Goal: Task Accomplishment & Management: Complete application form

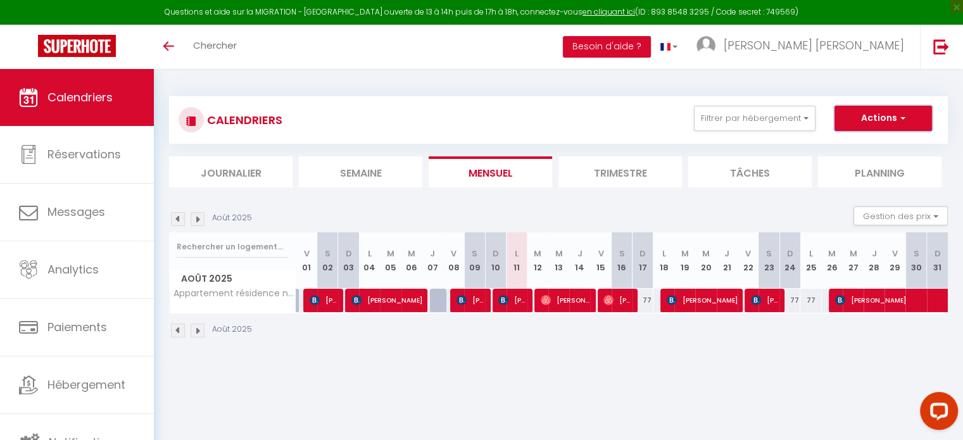
click at [907, 115] on button "Actions" at bounding box center [884, 118] width 98 height 25
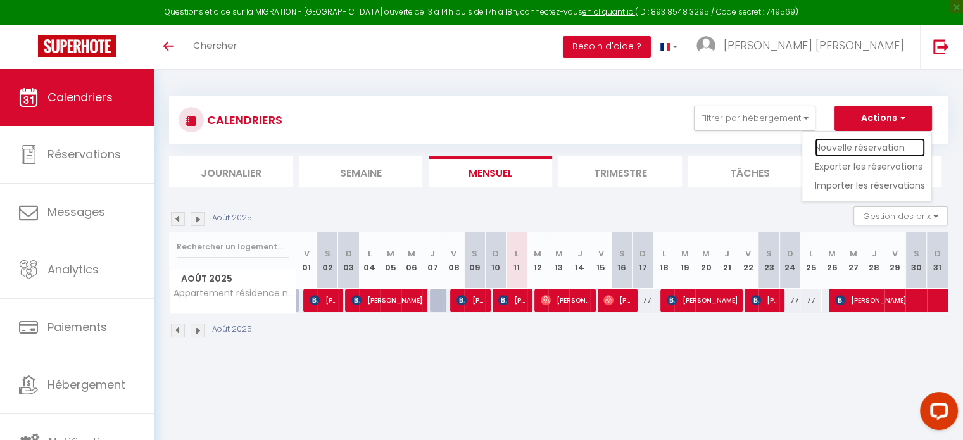
click at [849, 141] on link "Nouvelle réservation" at bounding box center [870, 147] width 110 height 19
select select
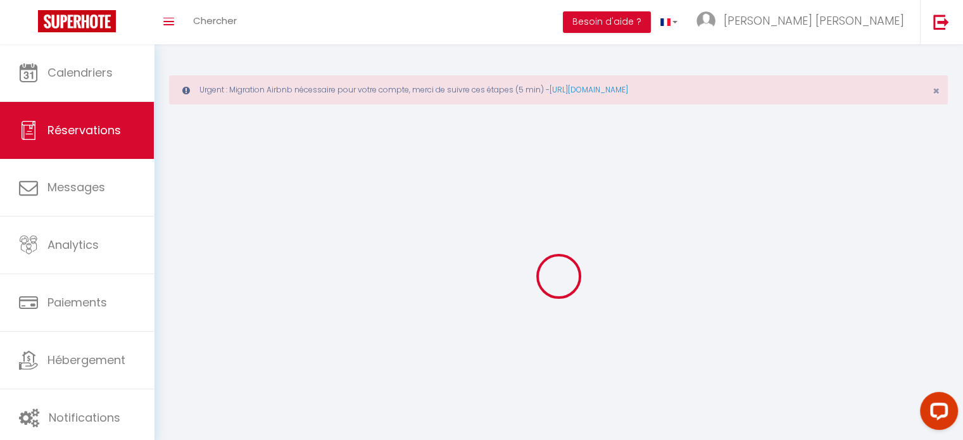
select select
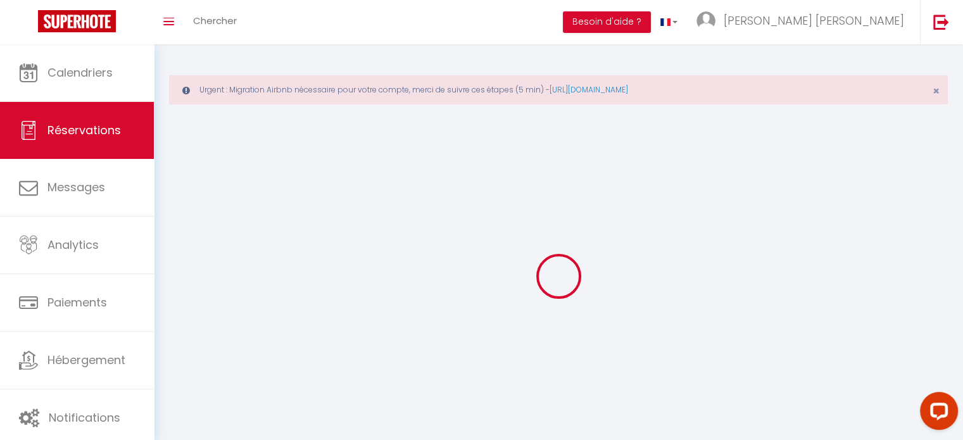
select select
checkbox input "false"
select select
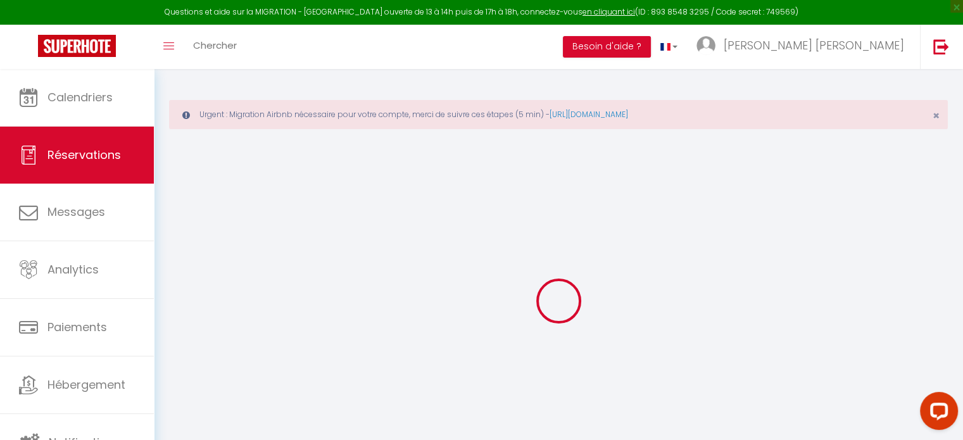
select select
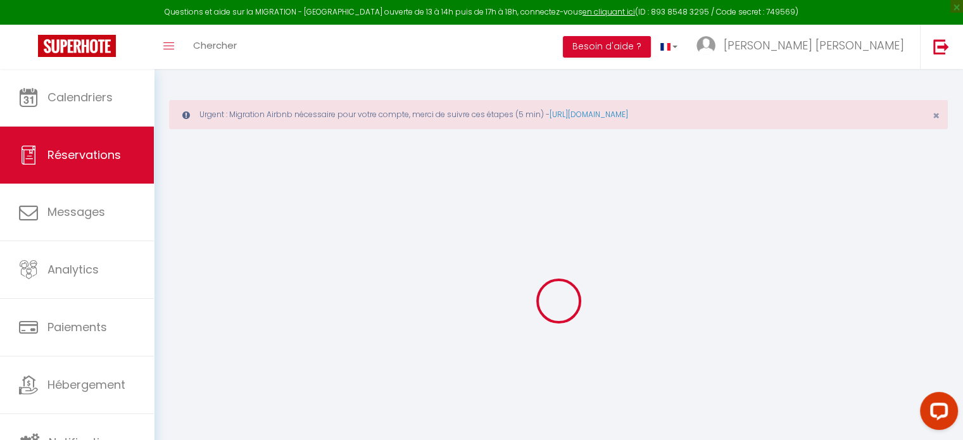
select select
checkbox input "false"
select select
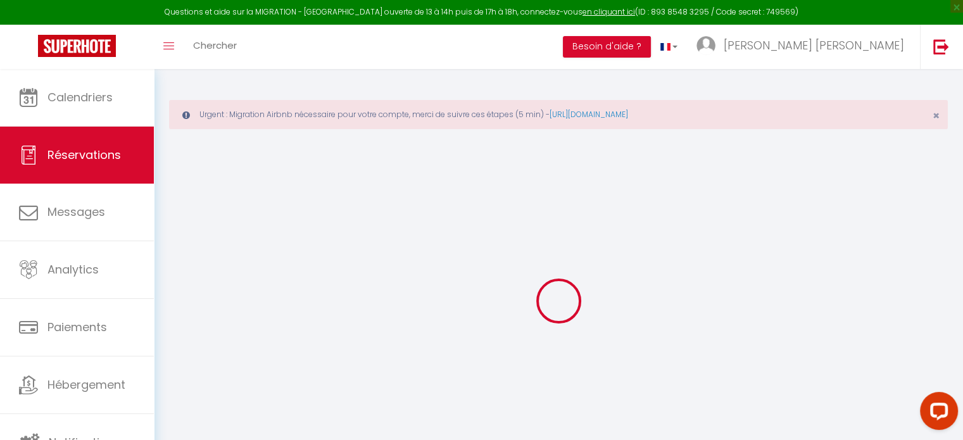
select select
checkbox input "false"
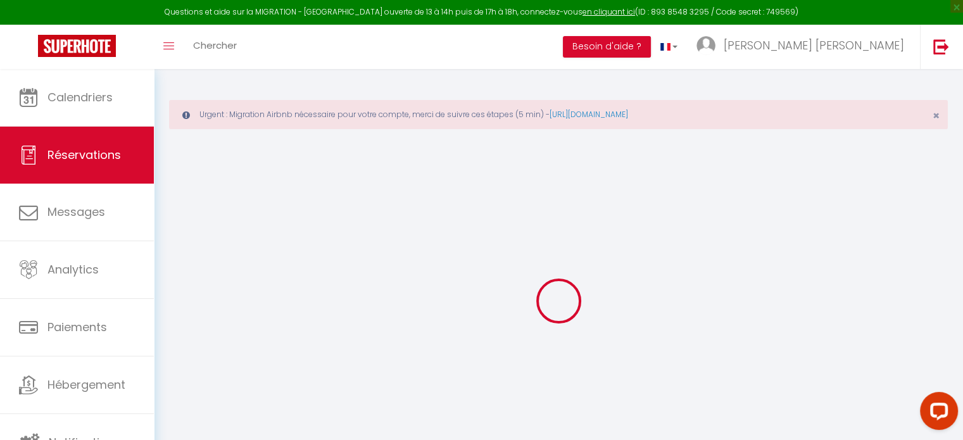
select select
checkbox input "false"
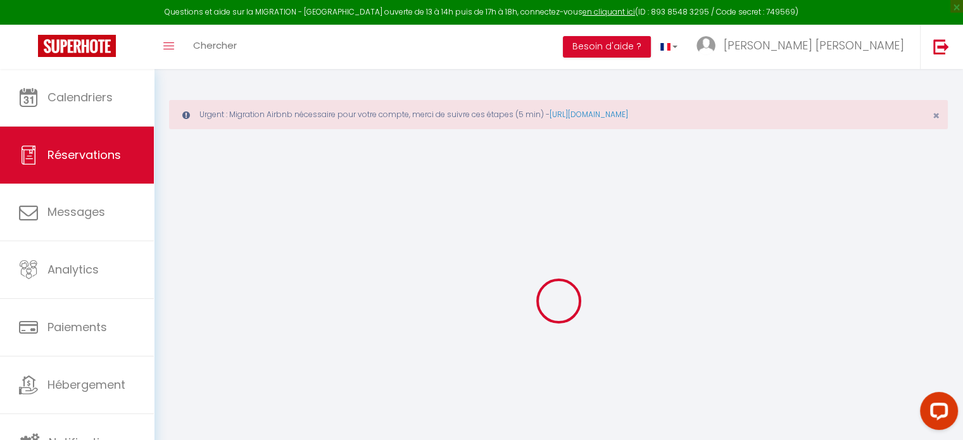
select select
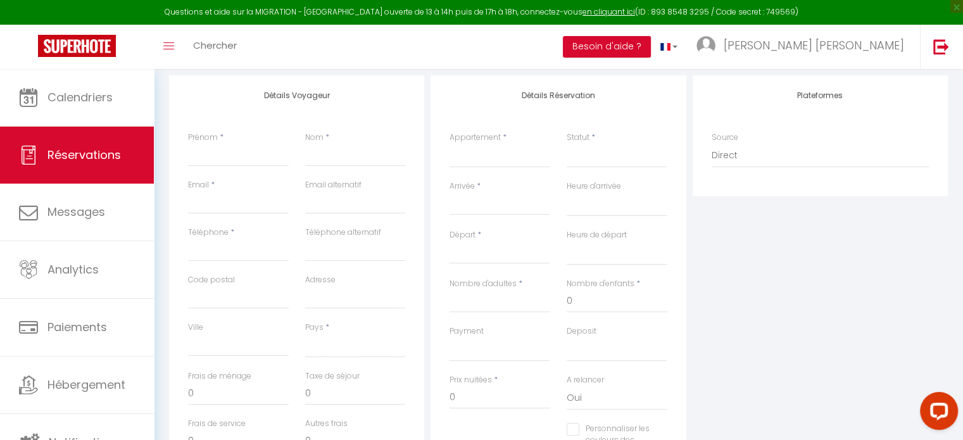
scroll to position [217, 0]
click at [488, 160] on select "Appartement résidence neuve proche [GEOGRAPHIC_DATA]" at bounding box center [500, 151] width 101 height 24
select select "43077"
click at [450, 139] on select "Appartement résidence neuve proche [GEOGRAPHIC_DATA]" at bounding box center [500, 151] width 101 height 24
select select
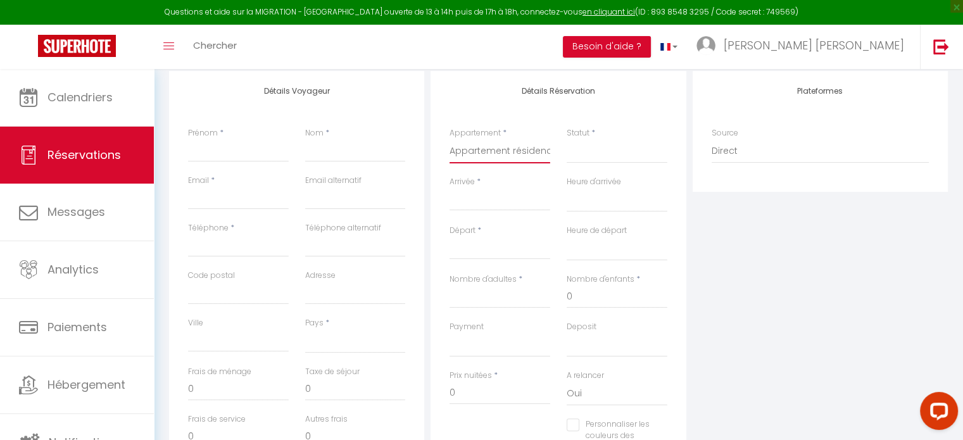
select select
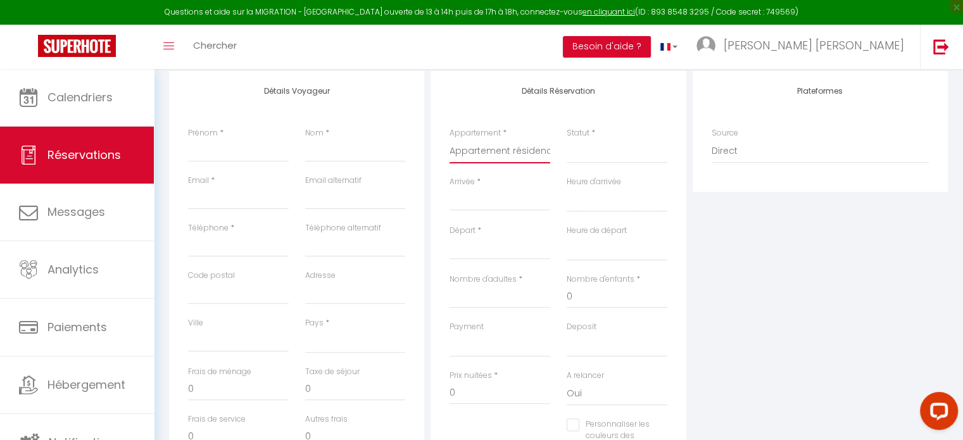
checkbox input "false"
click at [490, 146] on select "Appartement résidence neuve proche [GEOGRAPHIC_DATA]" at bounding box center [500, 151] width 101 height 24
click at [484, 150] on select "Appartement résidence neuve proche [GEOGRAPHIC_DATA]" at bounding box center [500, 151] width 101 height 24
select select
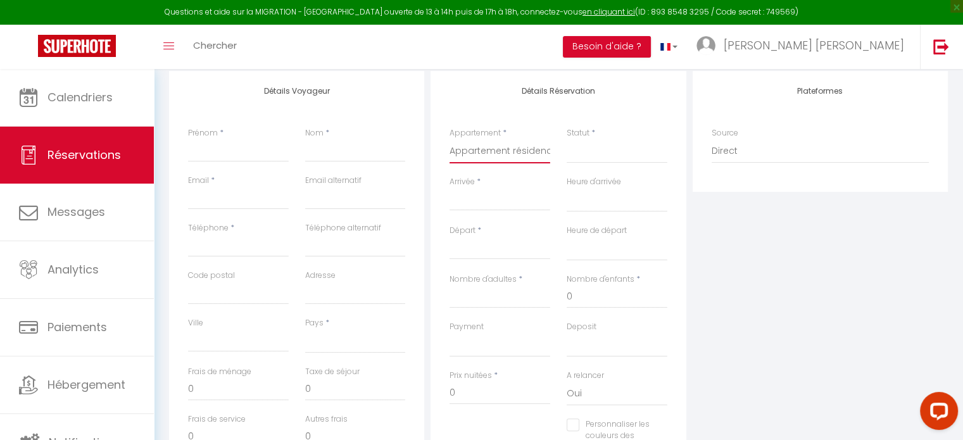
select select
checkbox input "false"
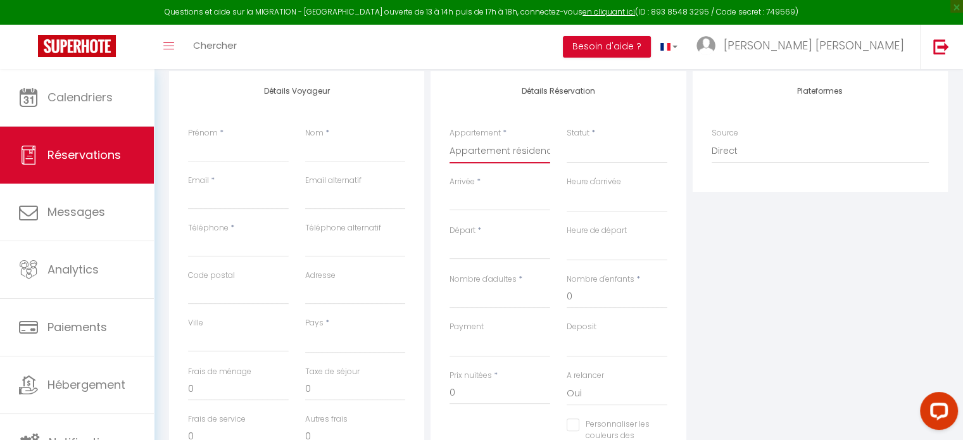
scroll to position [265, 0]
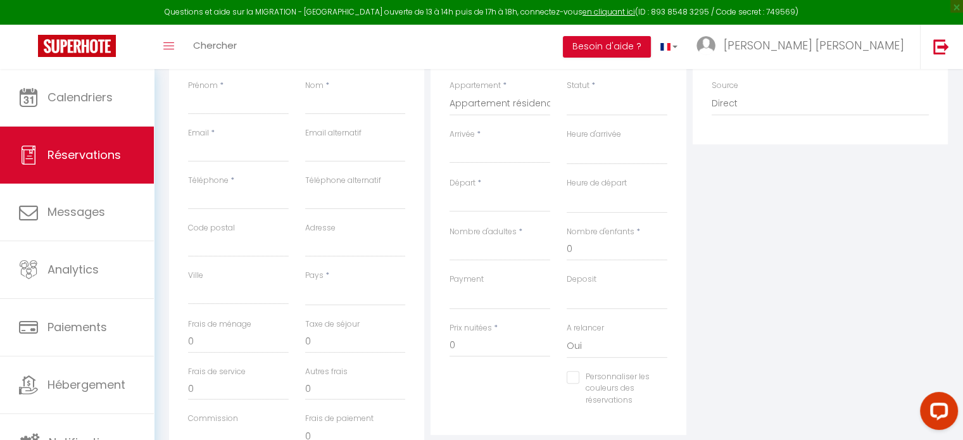
click at [471, 156] on input "Arrivée" at bounding box center [500, 153] width 101 height 16
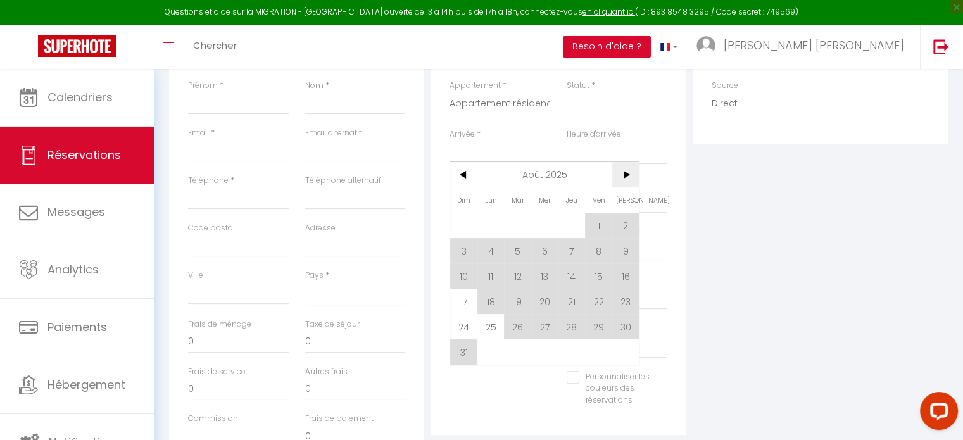
click at [621, 175] on span ">" at bounding box center [625, 174] width 27 height 25
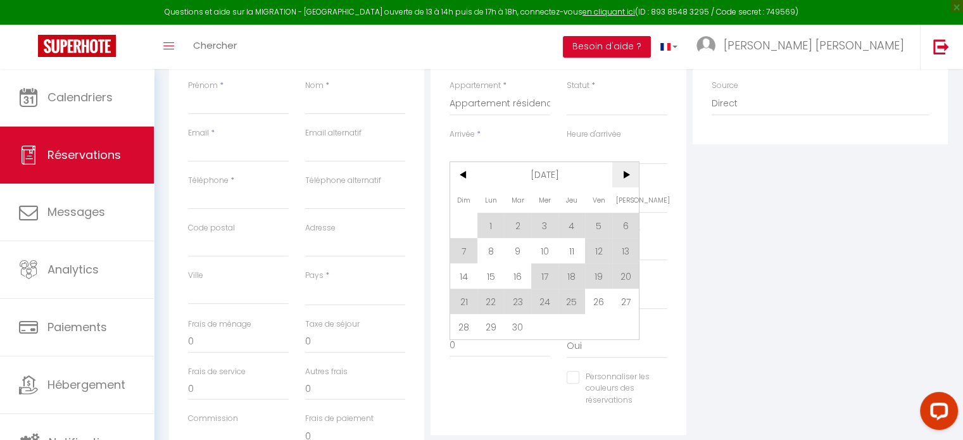
click at [621, 175] on span ">" at bounding box center [625, 174] width 27 height 25
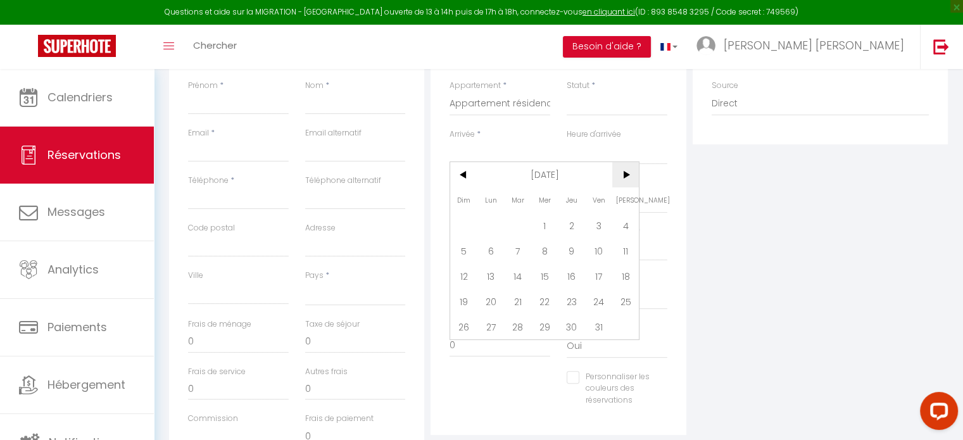
click at [621, 175] on span ">" at bounding box center [625, 174] width 27 height 25
click at [469, 172] on span "<" at bounding box center [463, 174] width 27 height 25
click at [602, 220] on span "5" at bounding box center [598, 225] width 27 height 25
select select
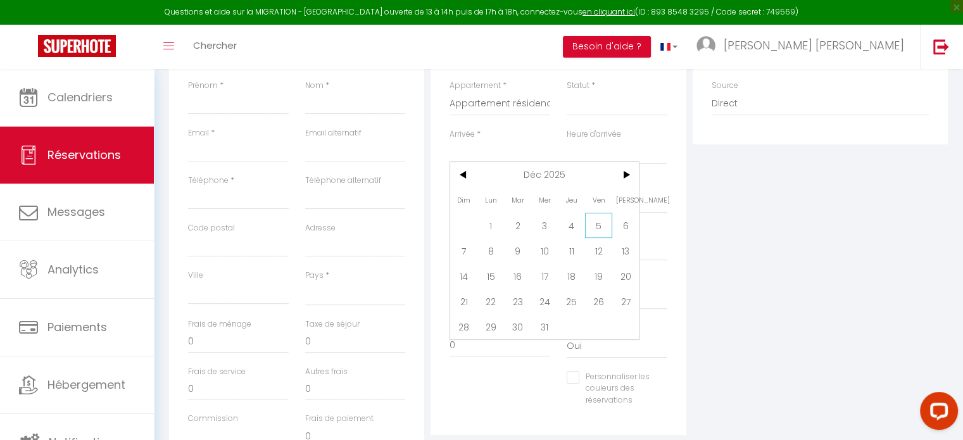
select select
type input "Ven 05 Décembre 2025"
select select
type input "[PERSON_NAME] 06 Décembre 2025"
select select
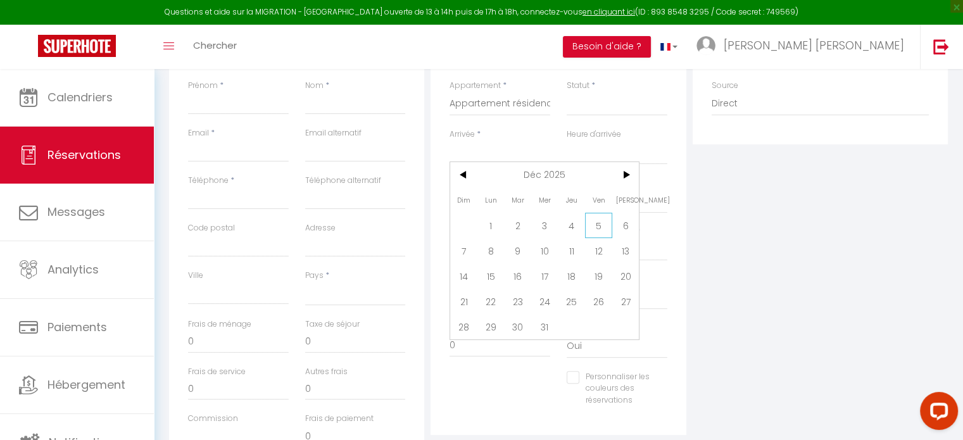
select select
checkbox input "false"
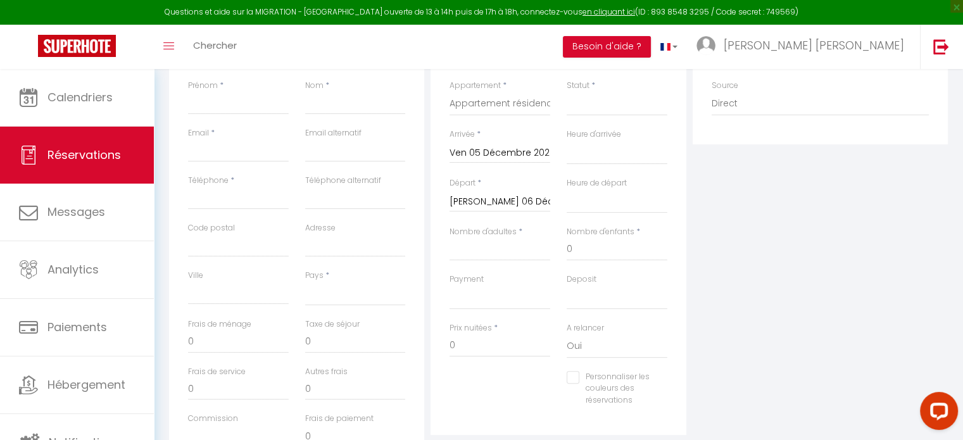
click at [519, 201] on input "[PERSON_NAME] 06 Décembre 2025" at bounding box center [500, 202] width 101 height 16
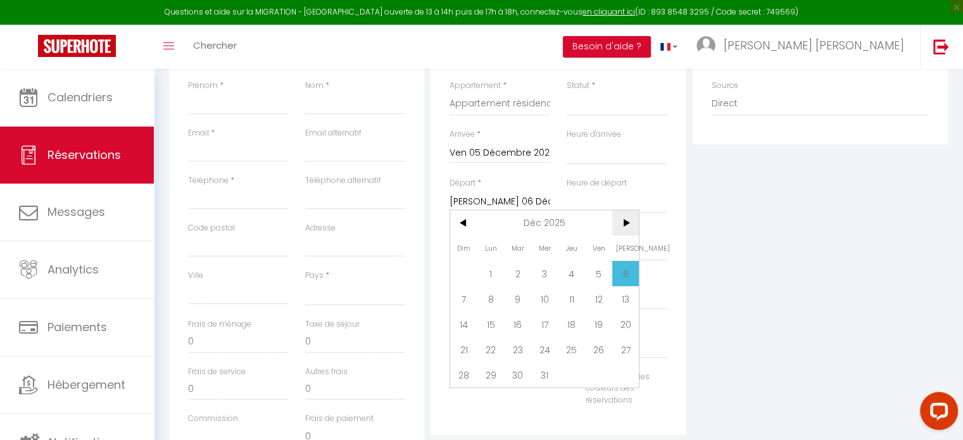
click at [626, 215] on span ">" at bounding box center [625, 222] width 27 height 25
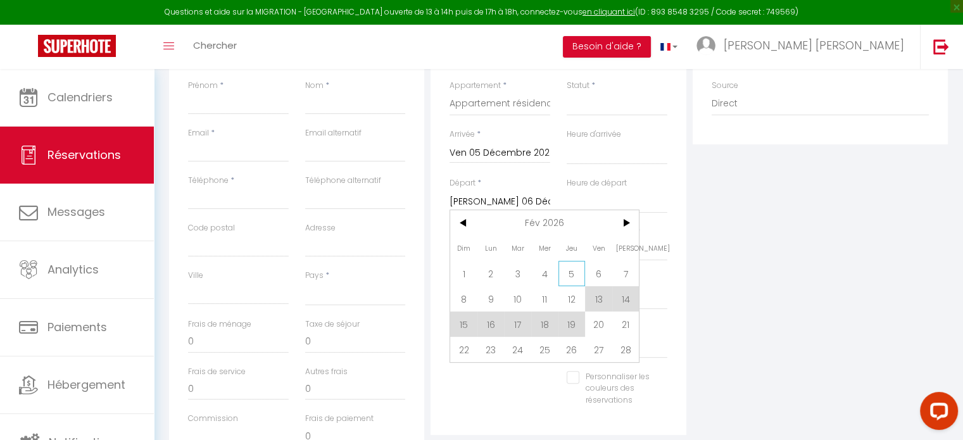
click at [576, 270] on span "5" at bounding box center [572, 273] width 27 height 25
select select
type input "Jeu 05 Février 2026"
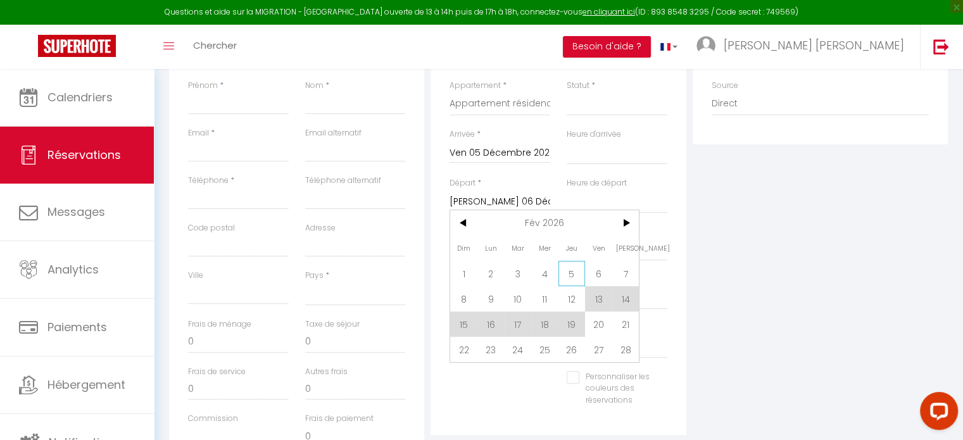
select select
checkbox input "false"
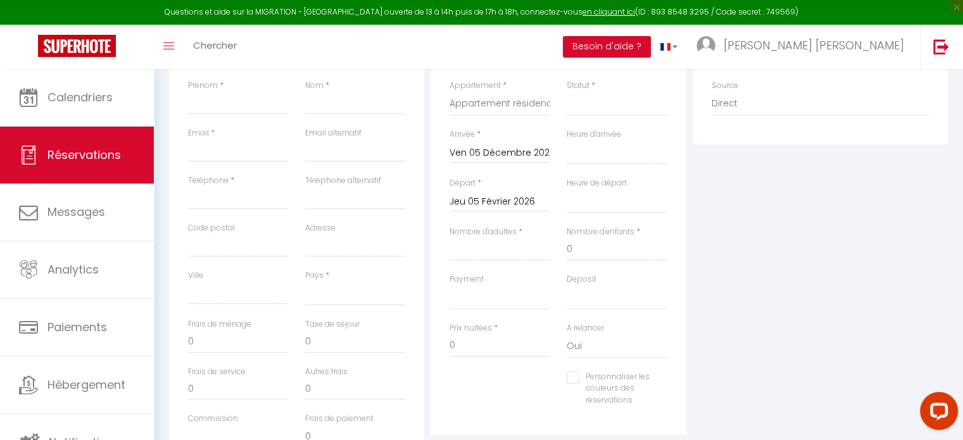
scroll to position [281, 0]
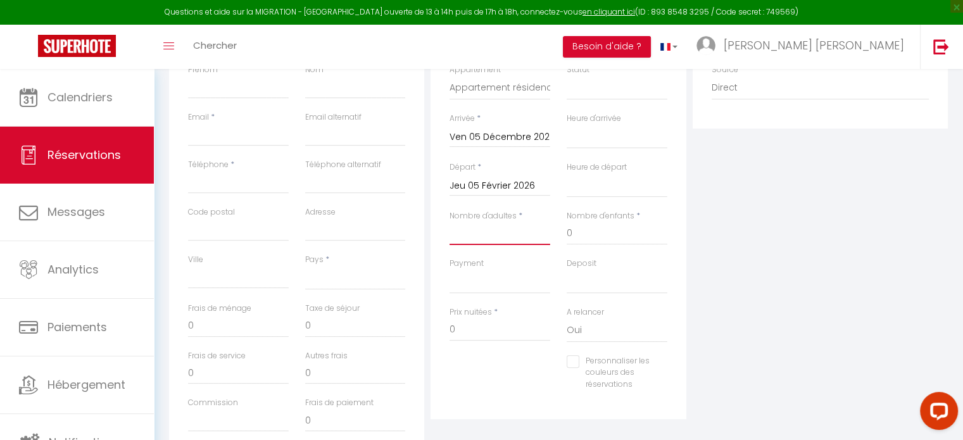
click at [509, 236] on input "Nombre d'adultes" at bounding box center [500, 233] width 101 height 23
type input "2"
select select
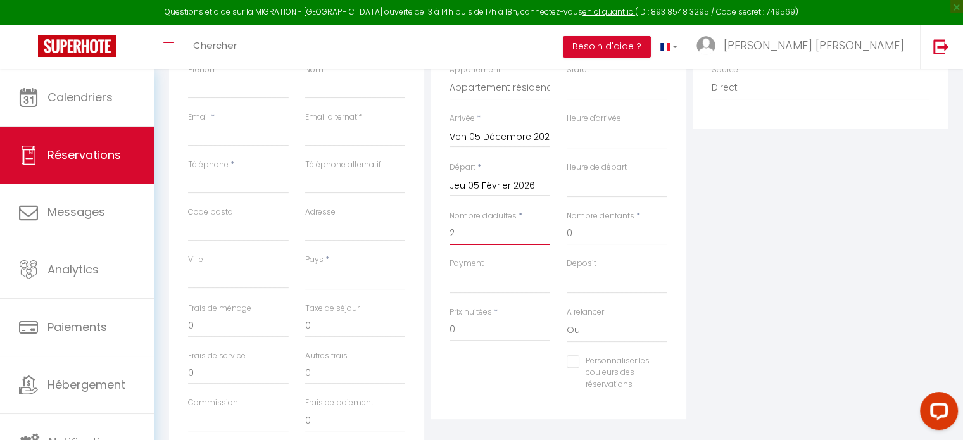
select select
checkbox input "false"
select select
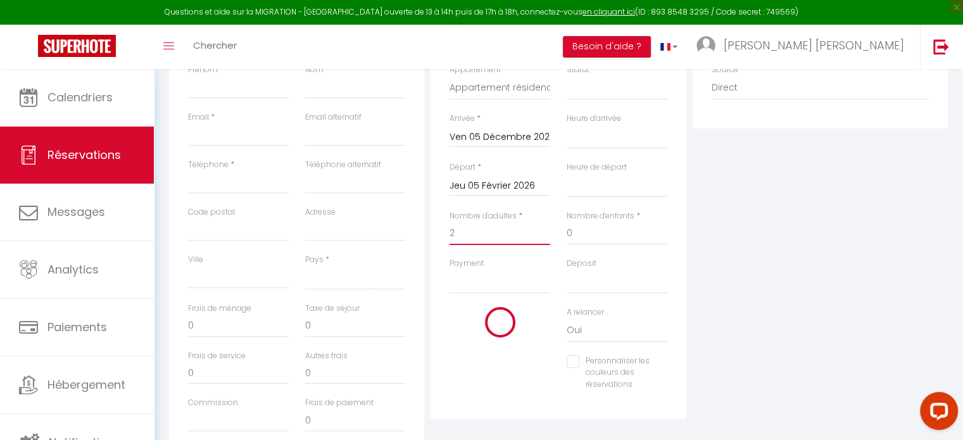
type input "50"
select select
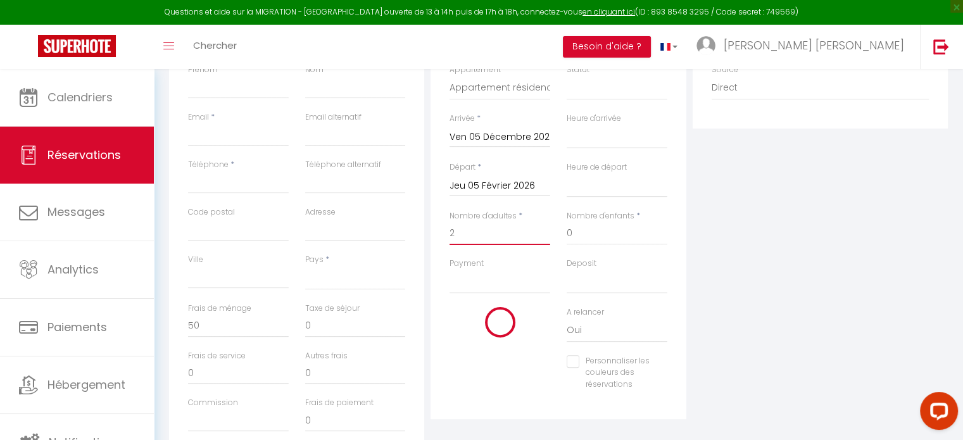
select select
type input "5761"
checkbox input "false"
type input "2"
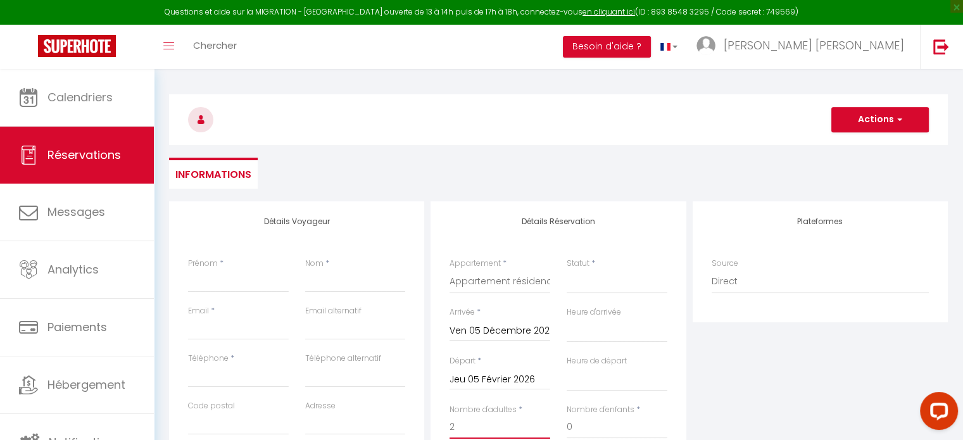
scroll to position [0, 0]
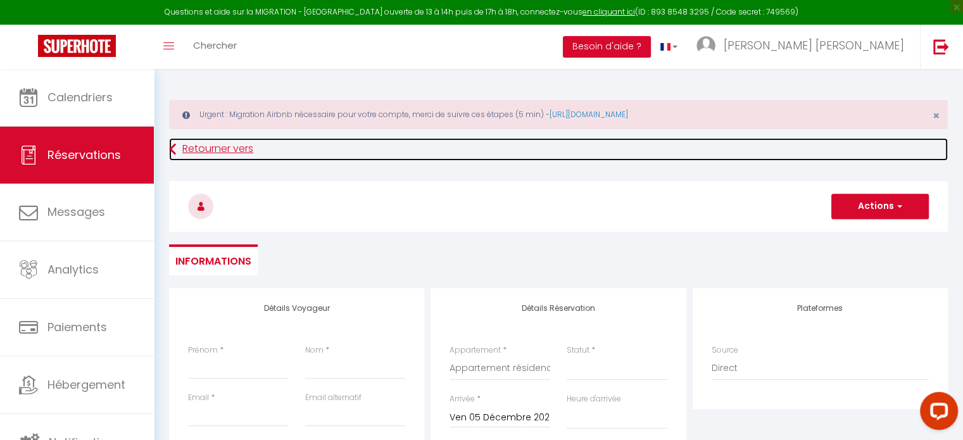
click at [199, 144] on link "Retourner vers" at bounding box center [558, 149] width 779 height 23
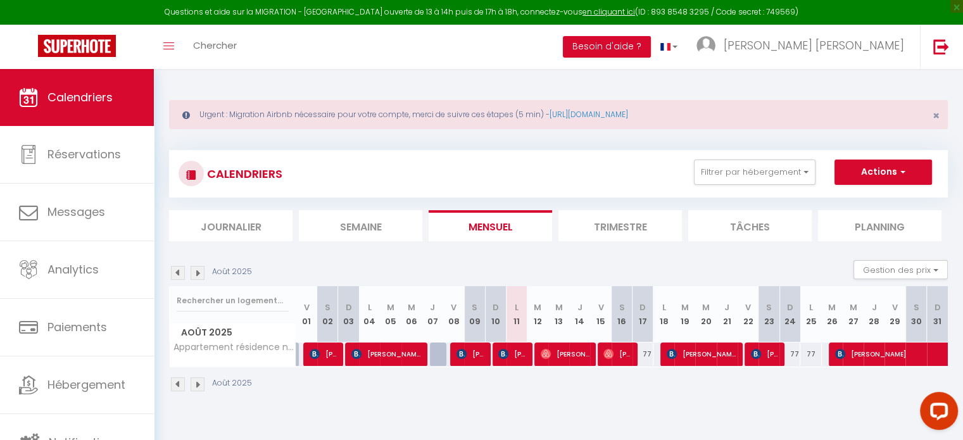
click at [205, 269] on div "Août 2025" at bounding box center [212, 273] width 87 height 14
click at [202, 269] on img at bounding box center [198, 273] width 14 height 14
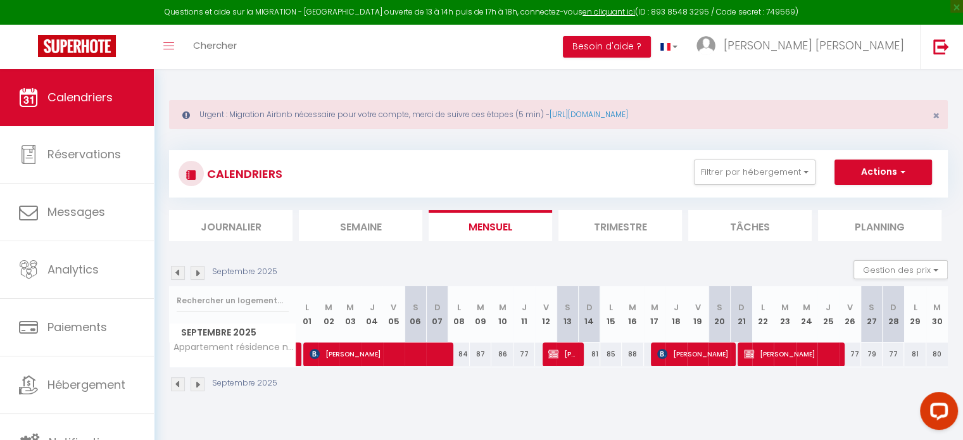
click at [202, 269] on img at bounding box center [198, 273] width 14 height 14
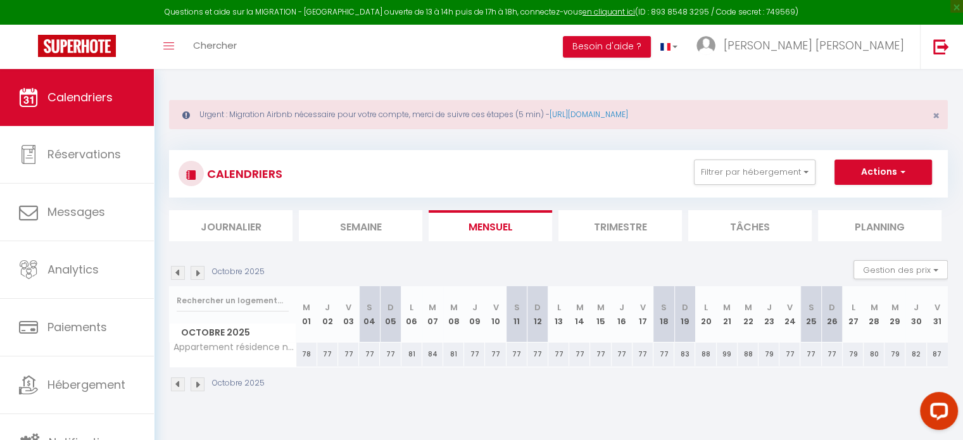
click at [202, 269] on img at bounding box center [198, 273] width 14 height 14
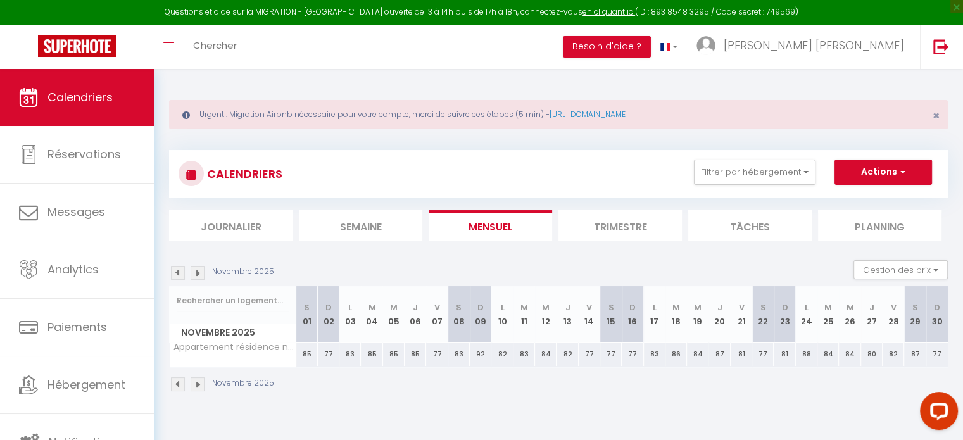
click at [202, 269] on img at bounding box center [198, 273] width 14 height 14
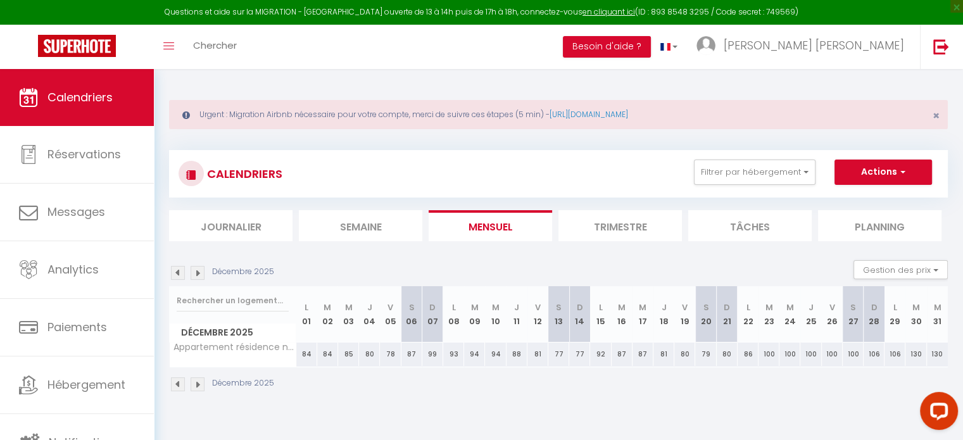
click at [202, 269] on img at bounding box center [198, 273] width 14 height 14
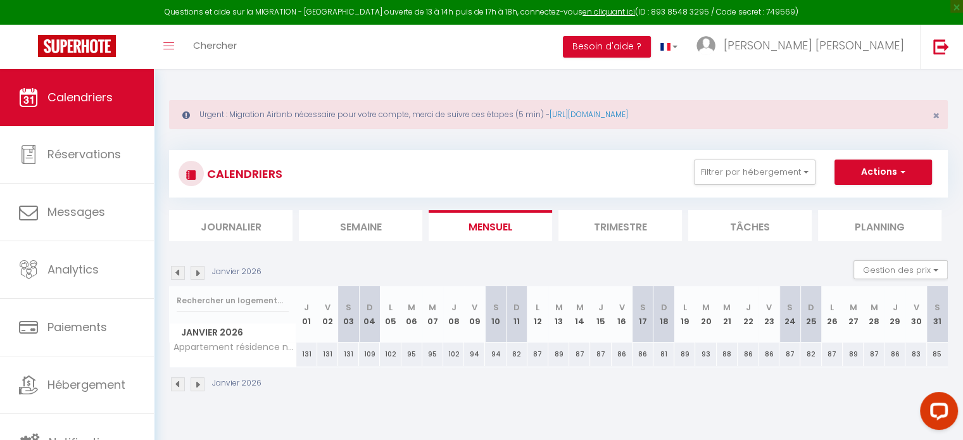
click at [202, 269] on img at bounding box center [198, 273] width 14 height 14
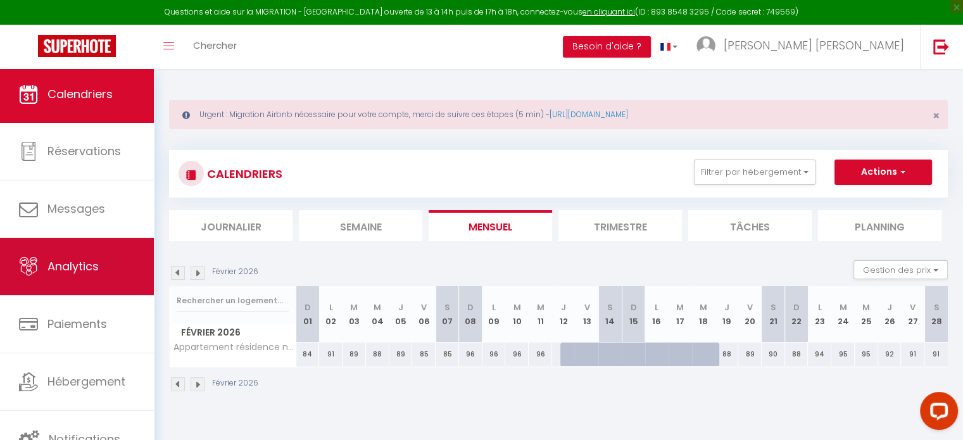
scroll to position [3, 0]
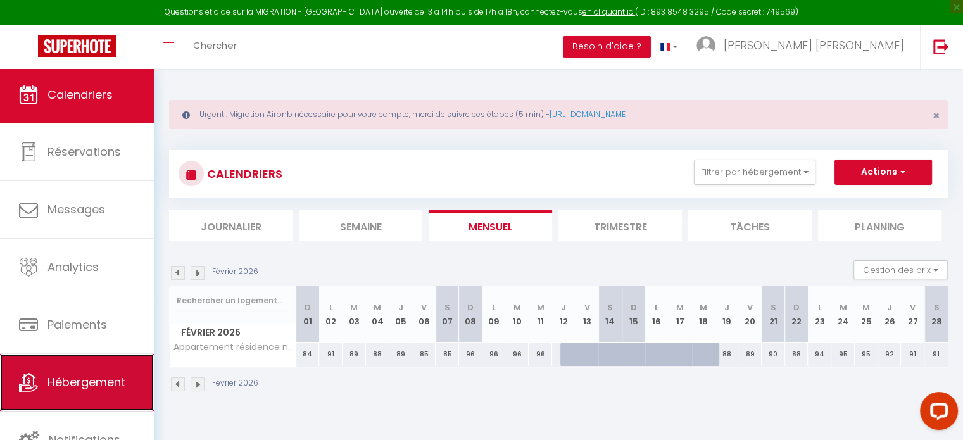
click at [64, 387] on span "Hébergement" at bounding box center [86, 382] width 78 height 16
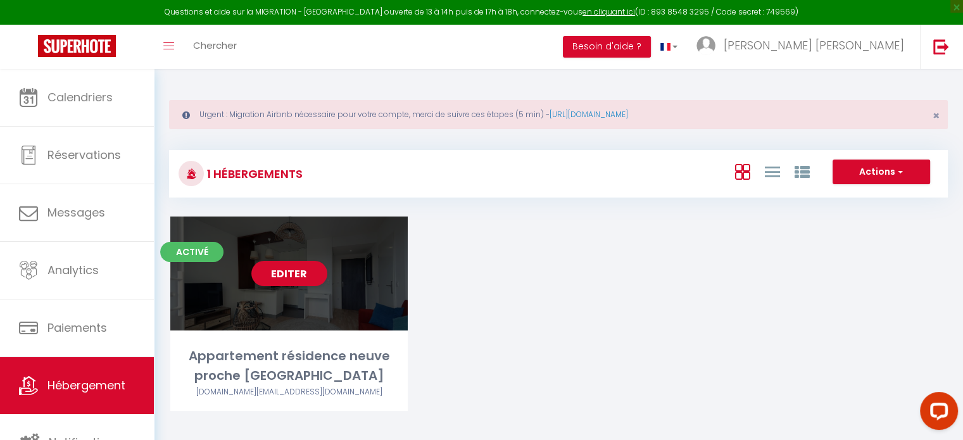
scroll to position [68, 0]
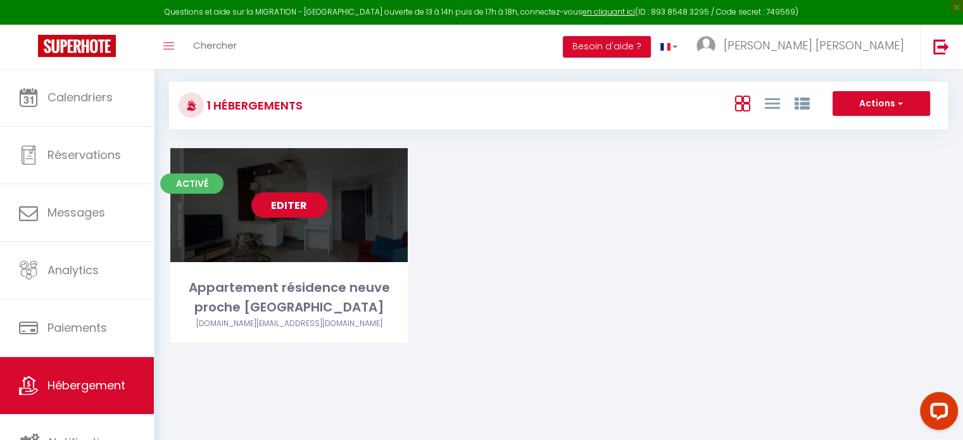
click at [285, 208] on link "Editer" at bounding box center [289, 205] width 76 height 25
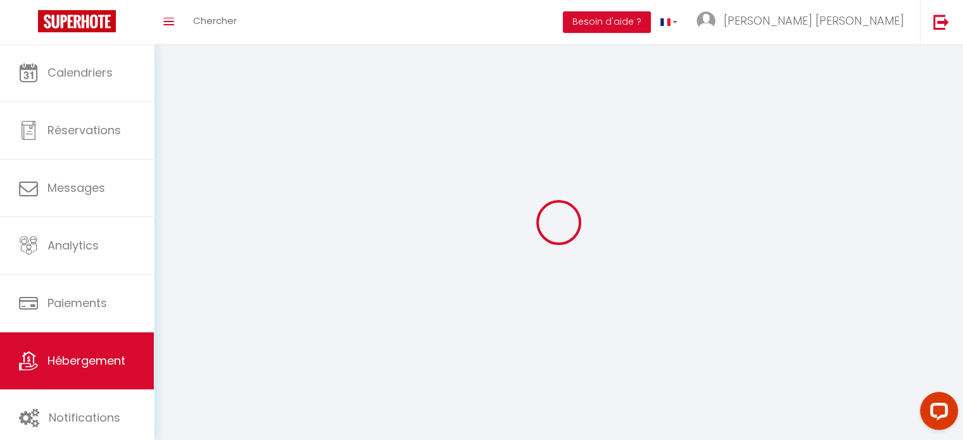
select select "1"
select select
select select "28"
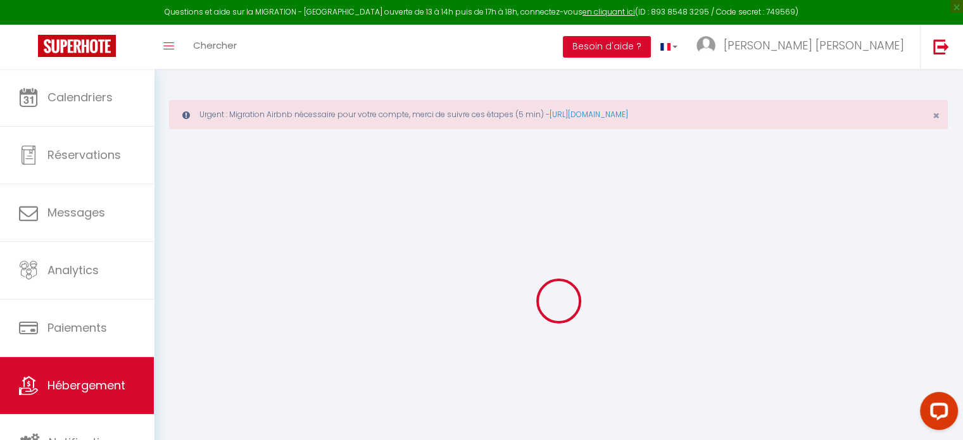
select select
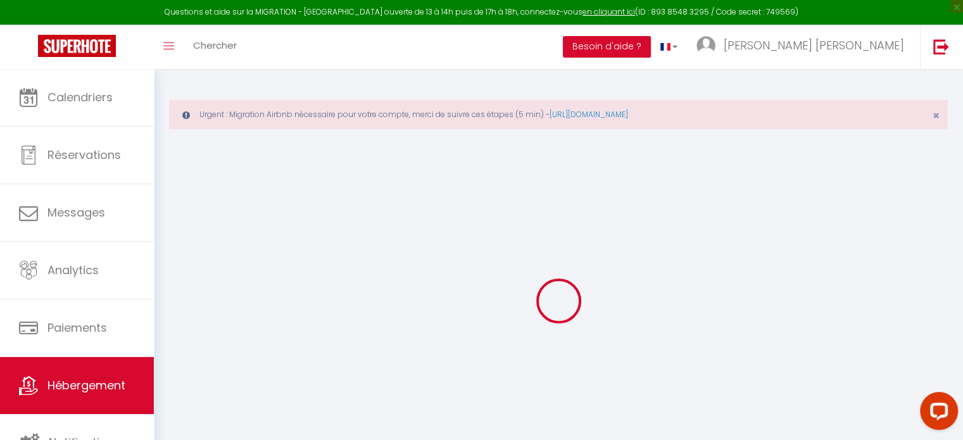
select select
checkbox input "false"
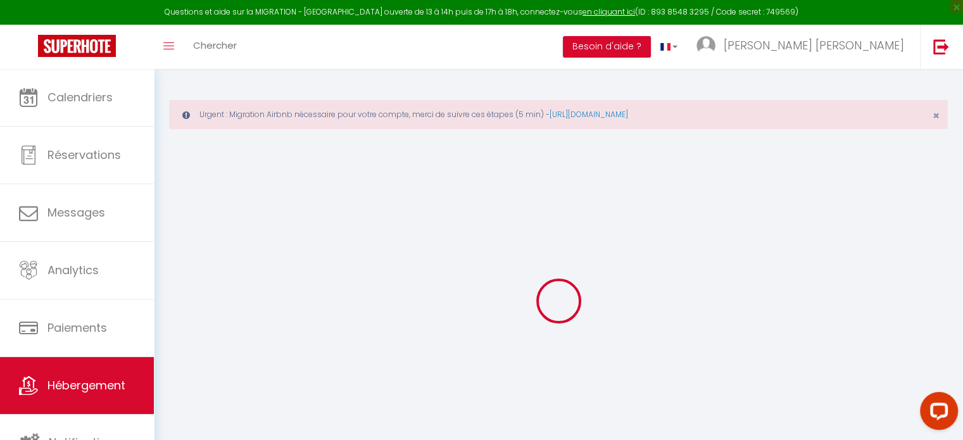
select select
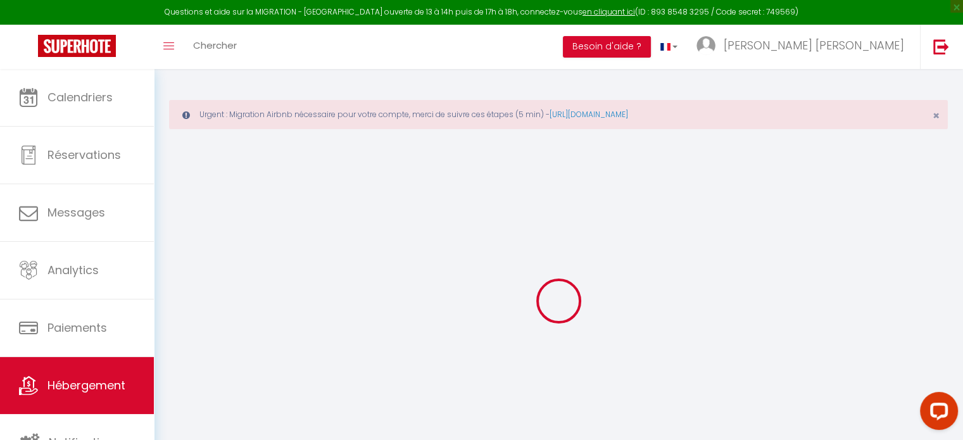
select select
checkbox input "false"
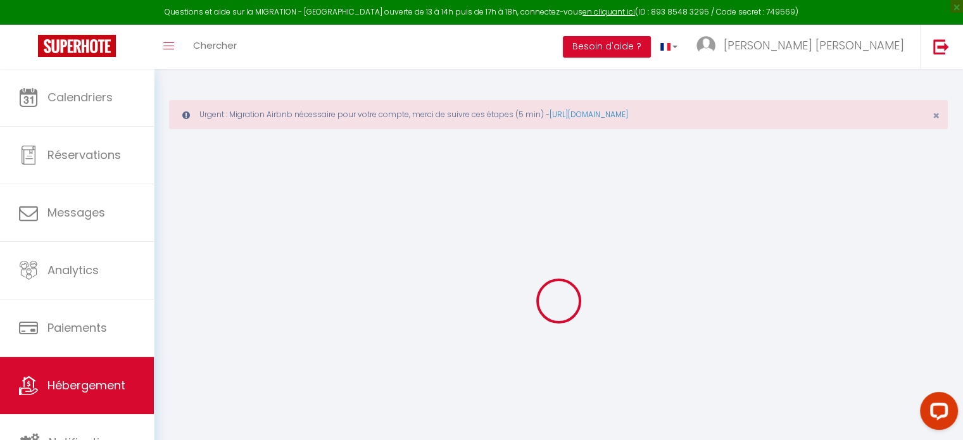
checkbox input "false"
select select
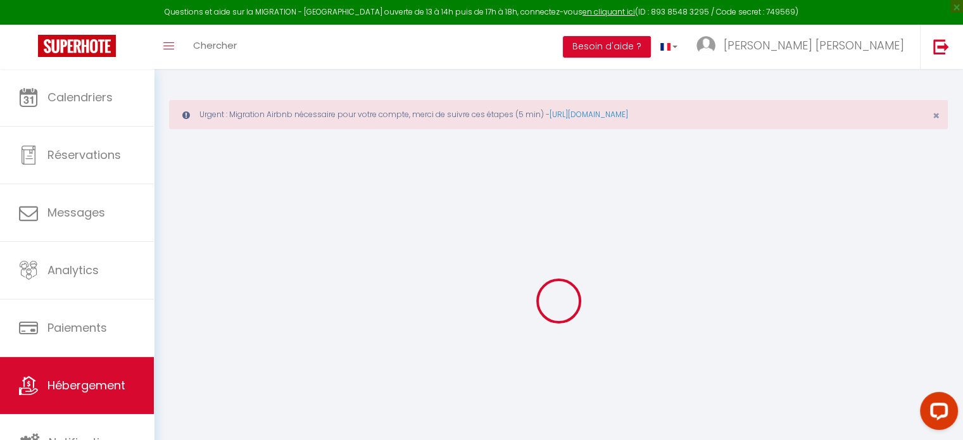
select select
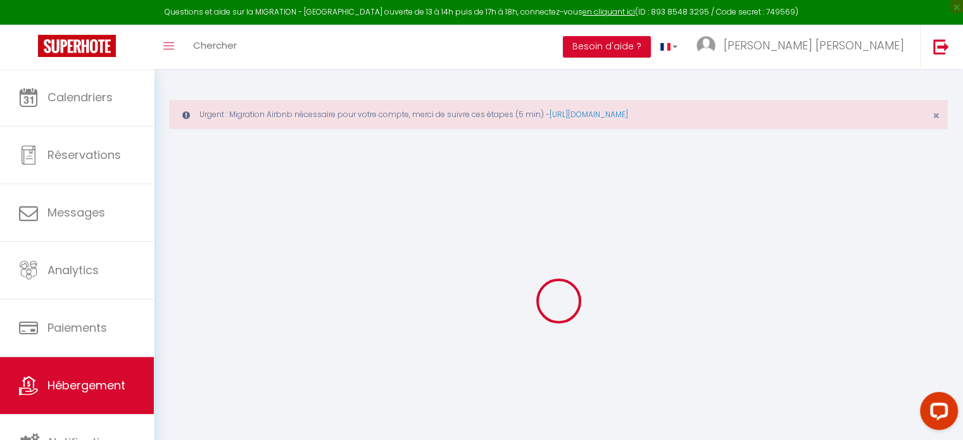
checkbox input "false"
select select
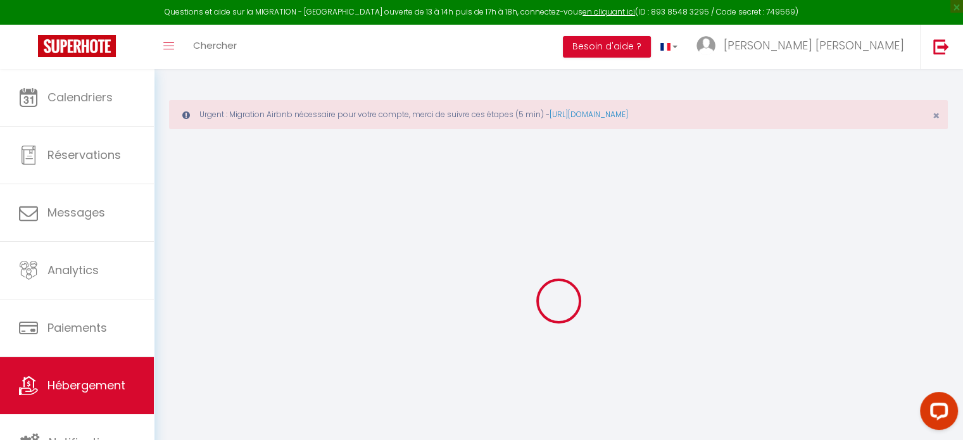
select select
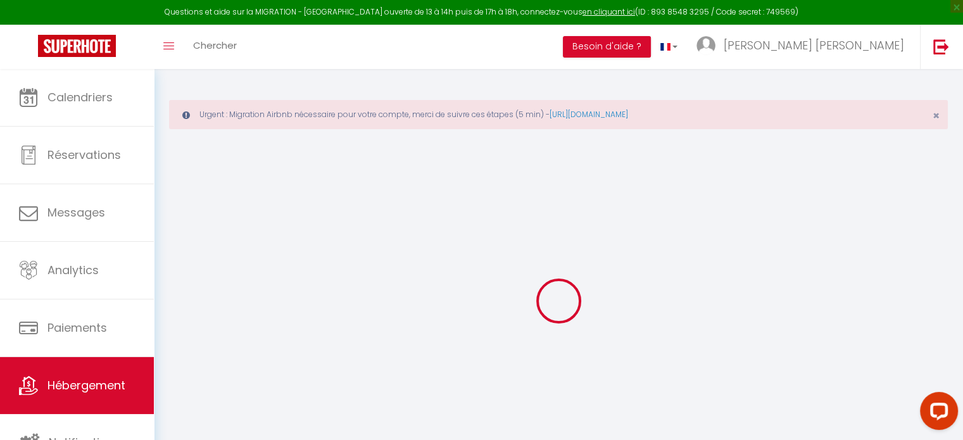
select select
checkbox input "false"
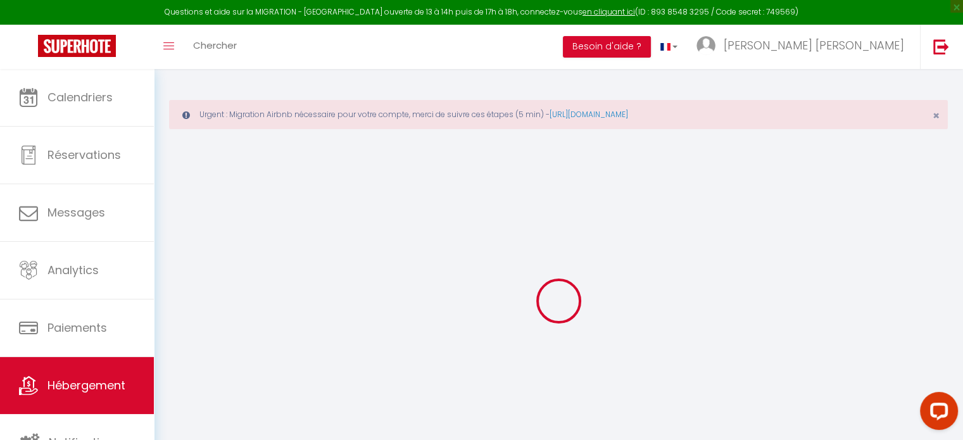
checkbox input "false"
select select
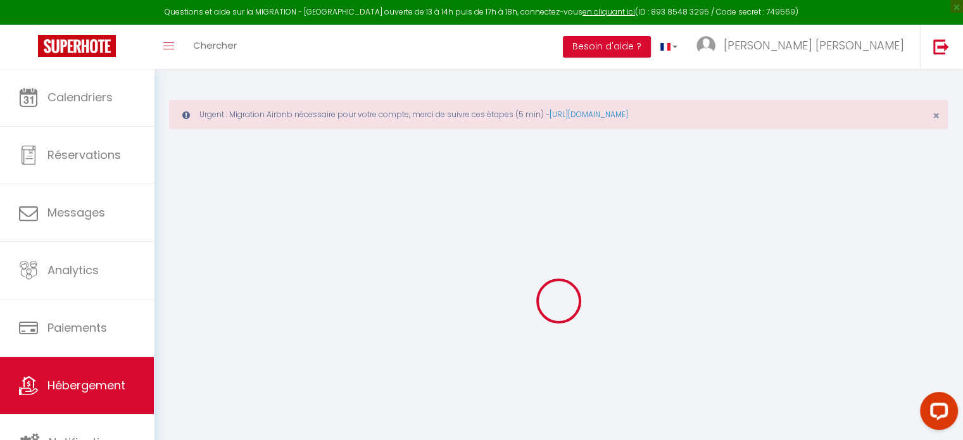
select select
checkbox input "false"
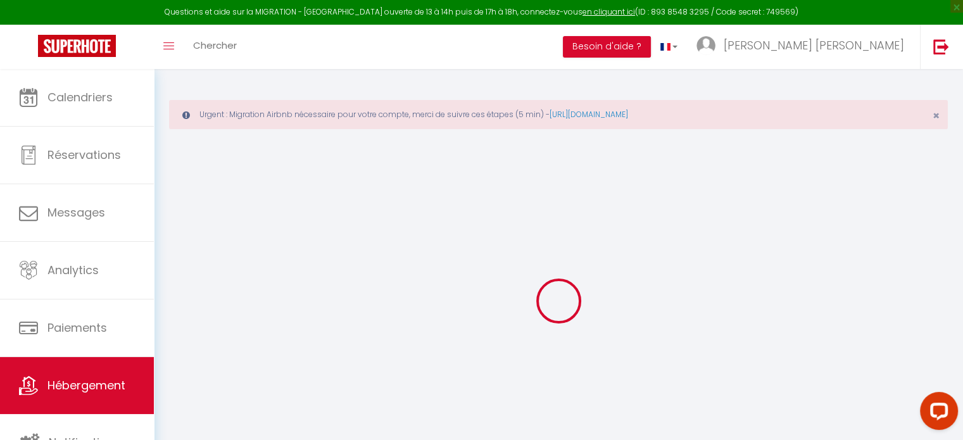
checkbox input "false"
select select
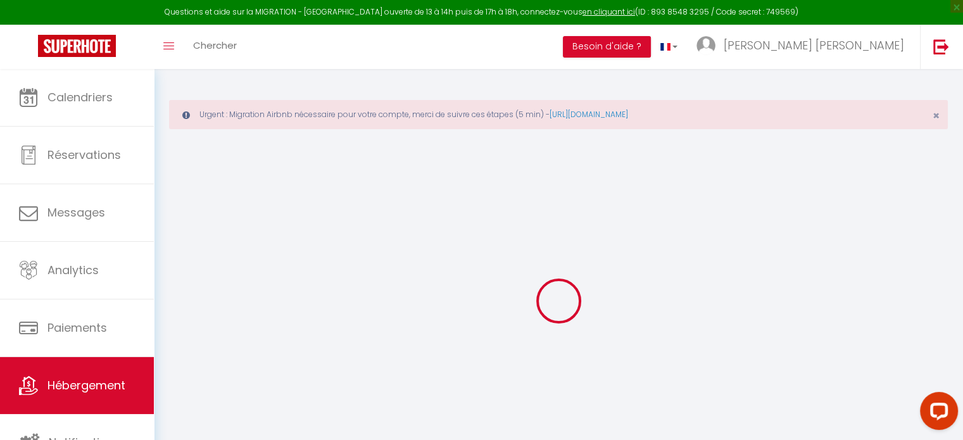
type input "Appartement résidence neuve proche [GEOGRAPHIC_DATA]"
type input "[PERSON_NAME] [PERSON_NAME]"
type input "70"
type input "15"
type input "50"
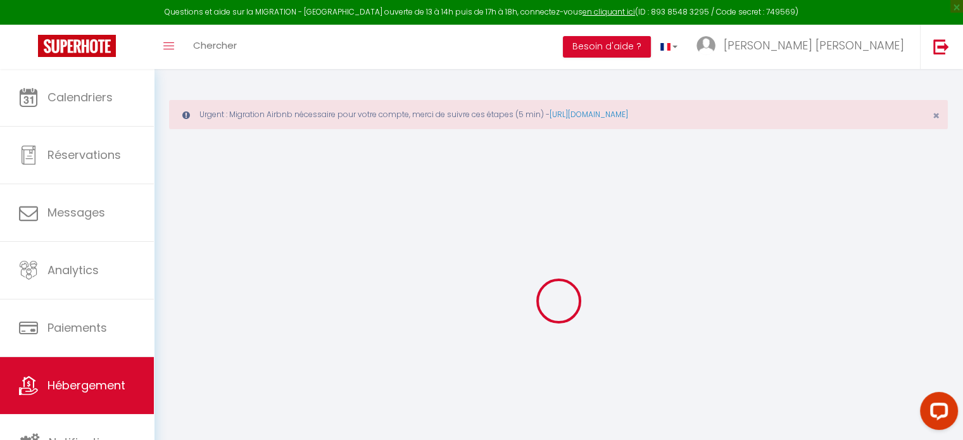
select select
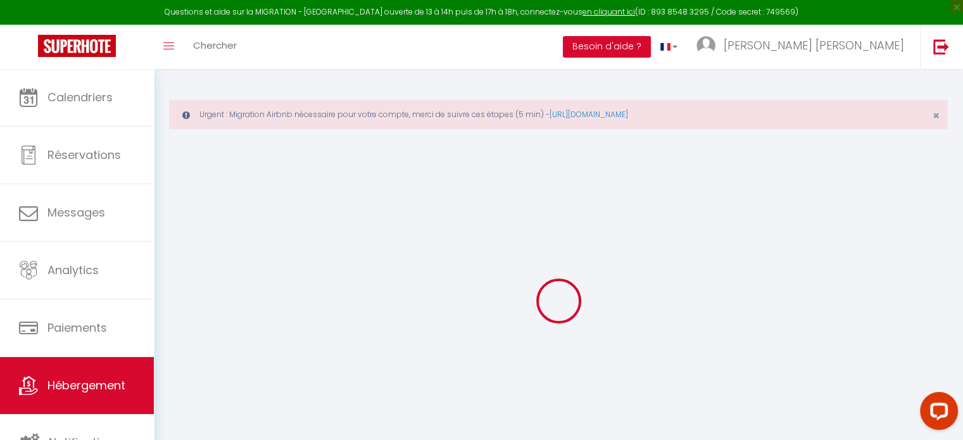
select select
type input "[STREET_ADDRESS][PERSON_NAME]"
type input "78210"
type input "Saint-[PERSON_NAME]-l'École"
type input "[DOMAIN_NAME][EMAIL_ADDRESS][DOMAIN_NAME]"
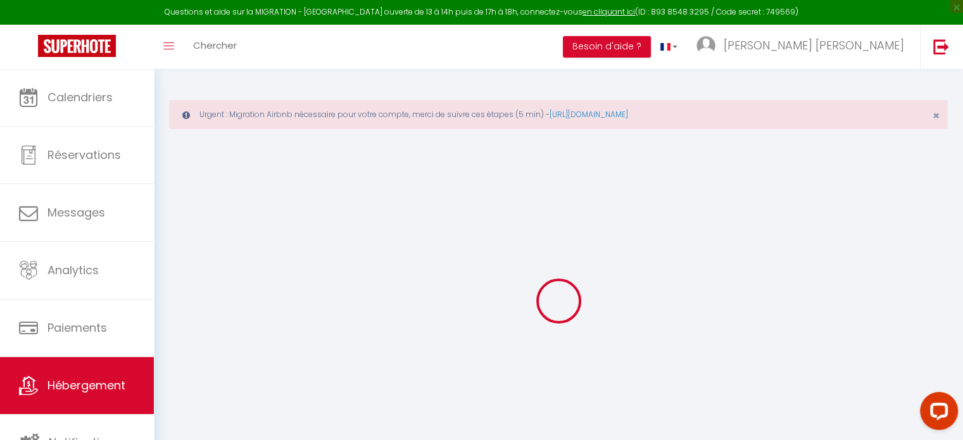
select select "8522"
checkbox input "false"
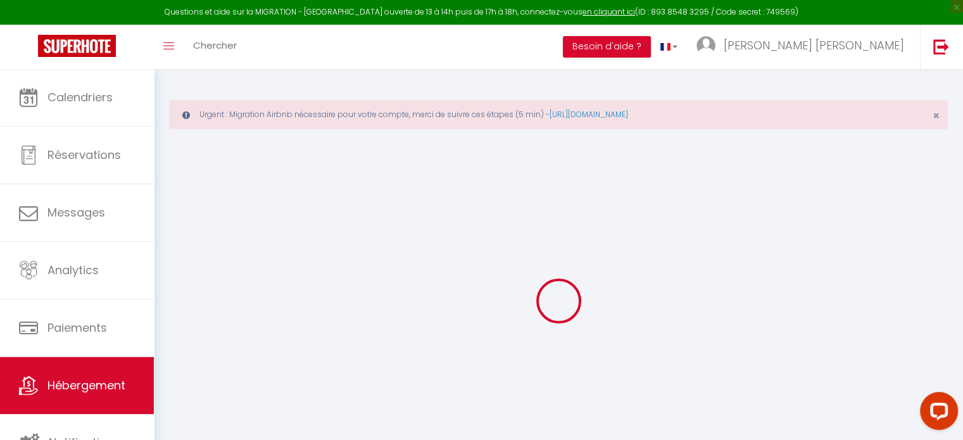
type input "0"
select select
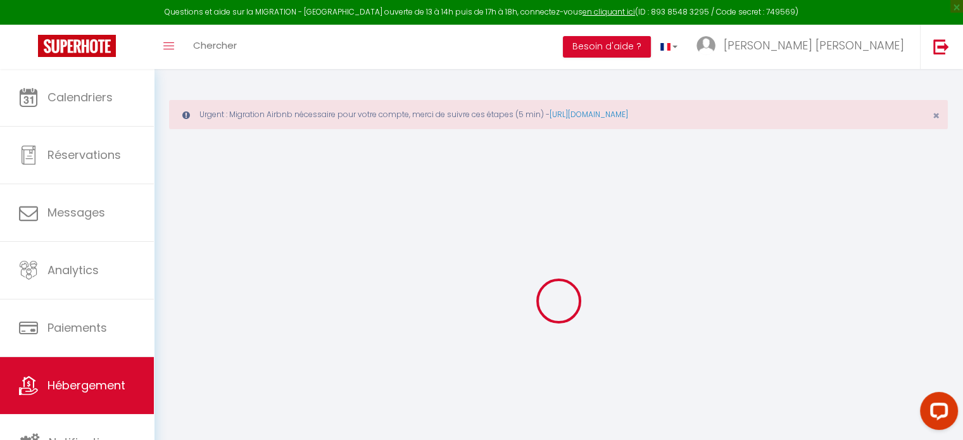
select select
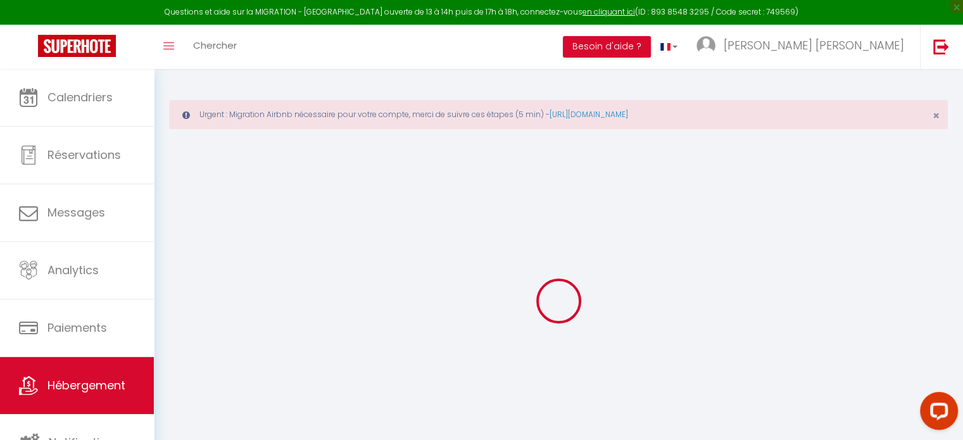
checkbox input "false"
select select
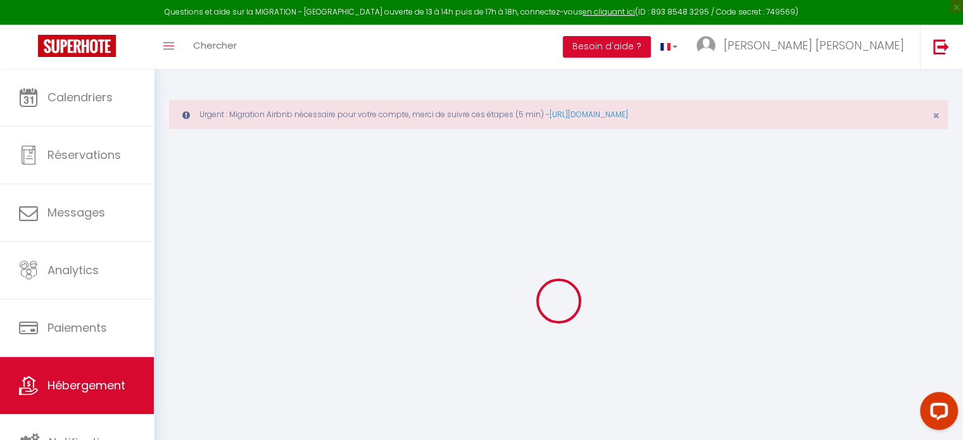
select select
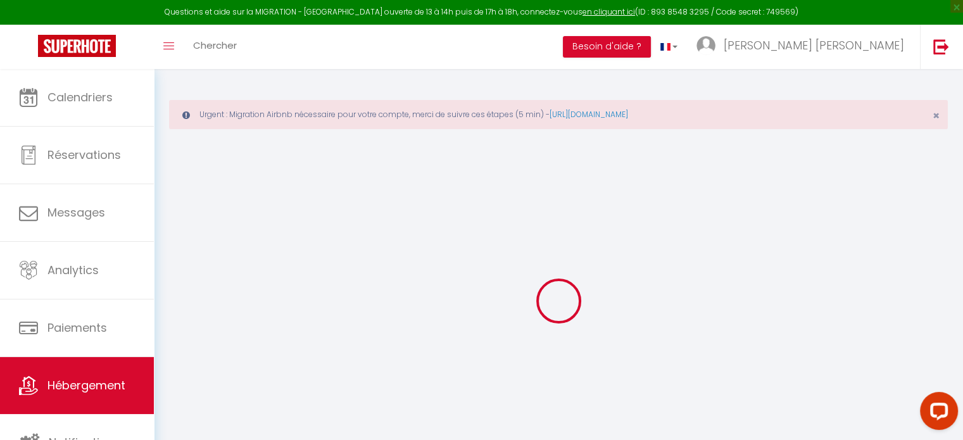
checkbox input "false"
select select
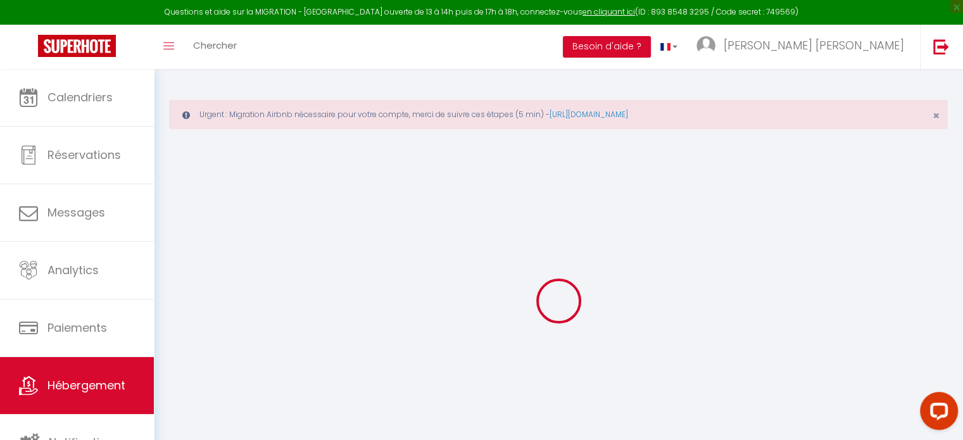
select select
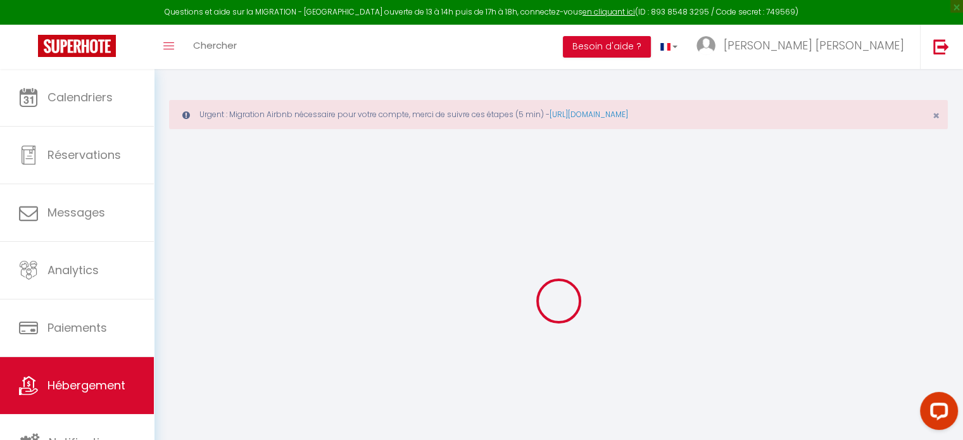
checkbox input "false"
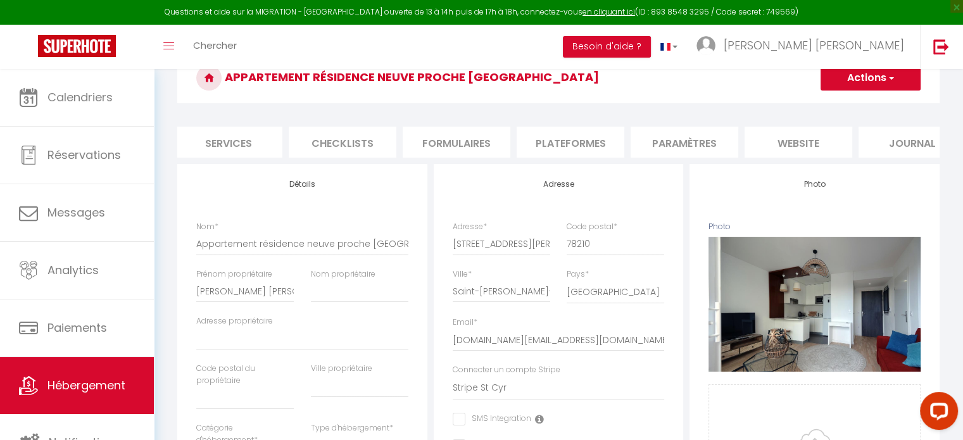
scroll to position [0, 356]
click at [681, 131] on li "Paramètres" at bounding box center [673, 142] width 108 height 31
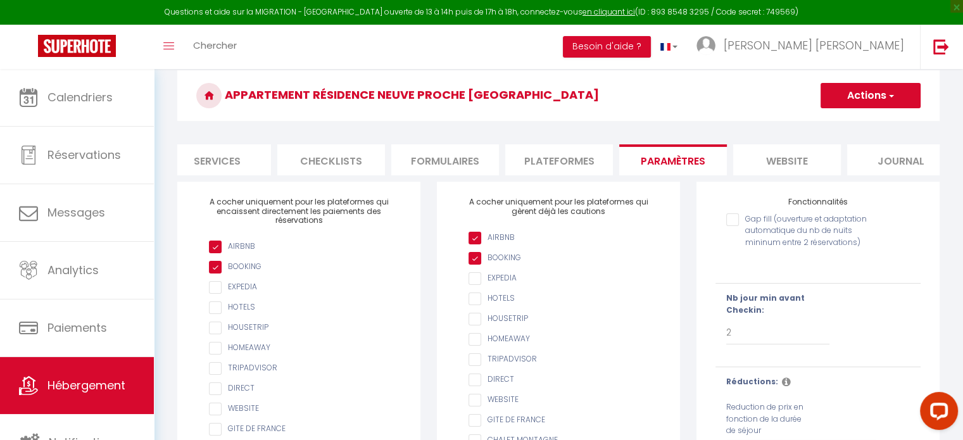
scroll to position [0, 377]
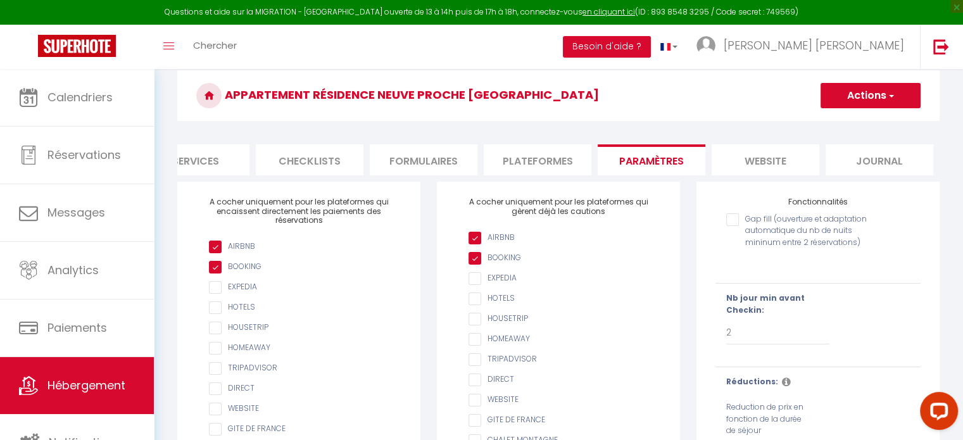
click at [863, 163] on li "Journal" at bounding box center [880, 159] width 108 height 31
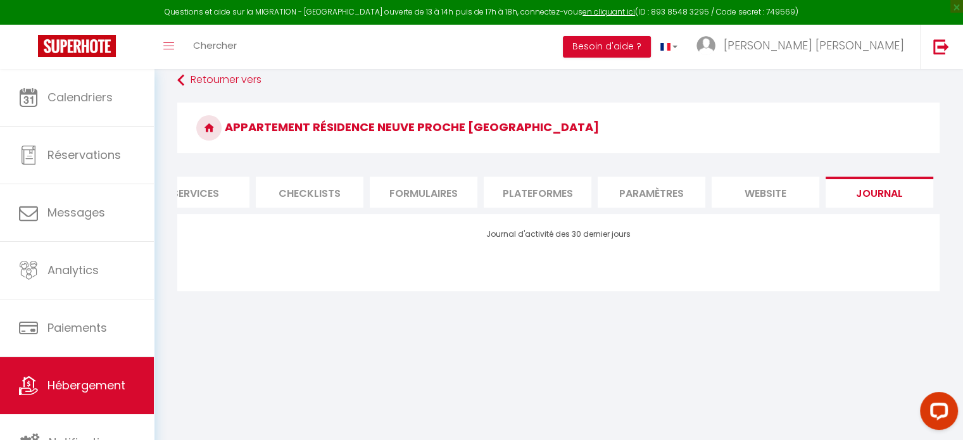
scroll to position [68, 0]
click at [760, 185] on li "website" at bounding box center [766, 192] width 108 height 31
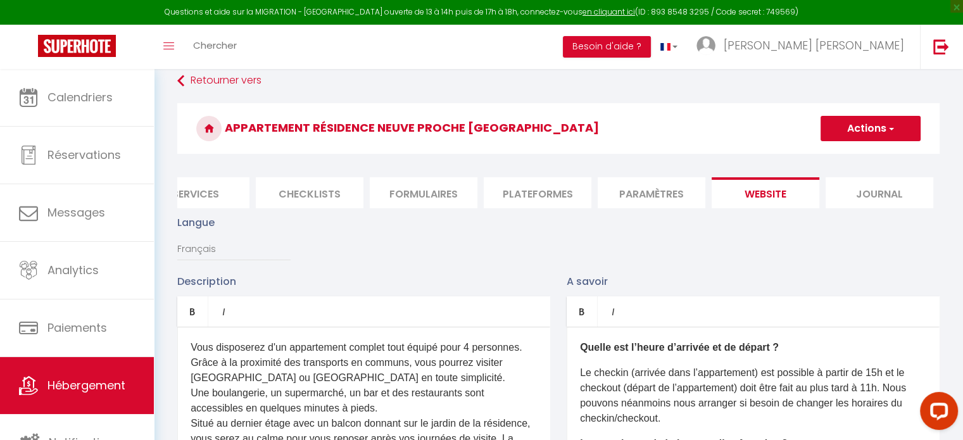
scroll to position [101, 0]
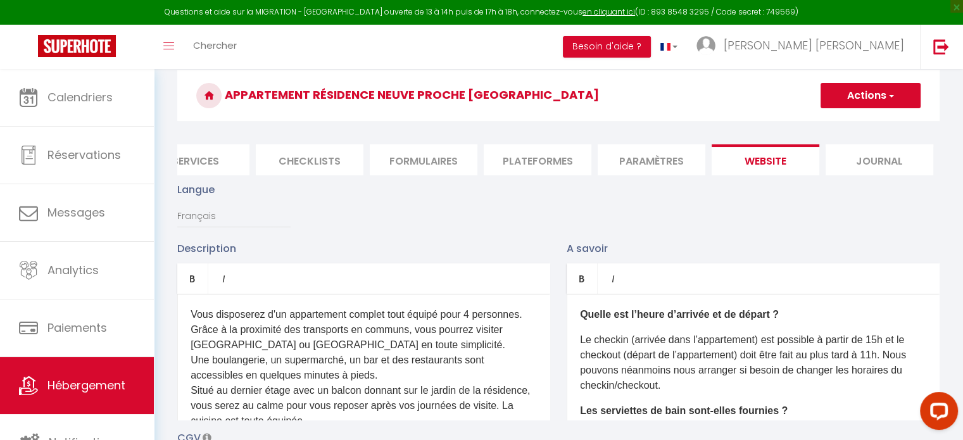
click at [427, 167] on li "Formulaires" at bounding box center [424, 159] width 108 height 31
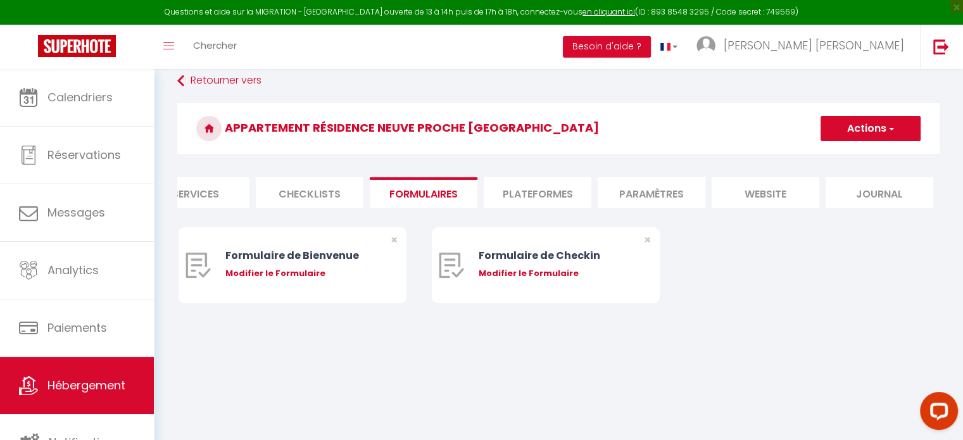
click at [530, 192] on li "Plateformes" at bounding box center [538, 192] width 108 height 31
